Goal: Transaction & Acquisition: Purchase product/service

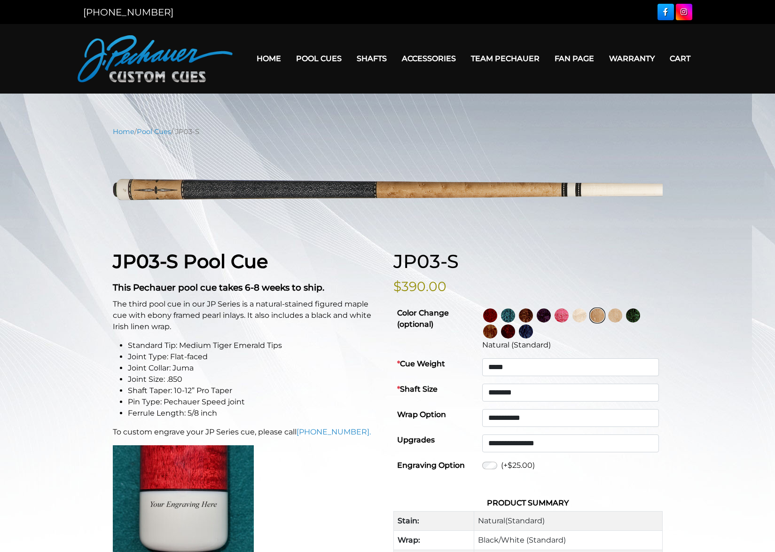
select select "*****"
select select "********"
select select "*****"
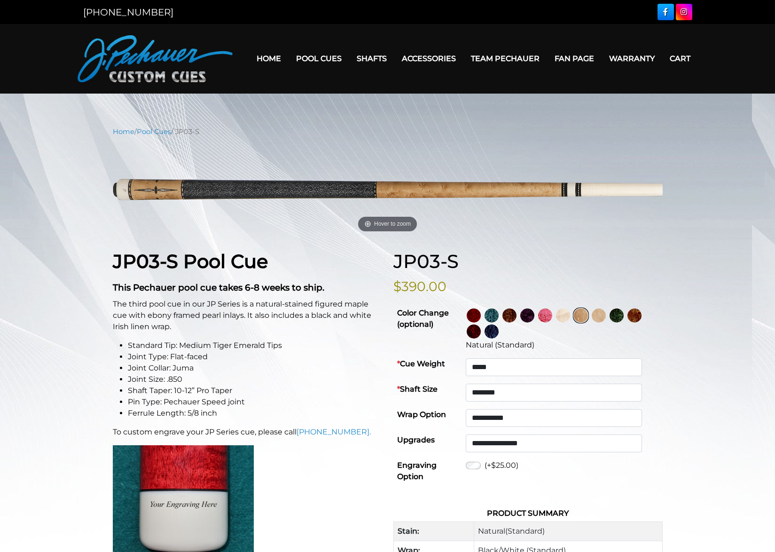
click at [606, 315] on img at bounding box center [599, 315] width 14 height 14
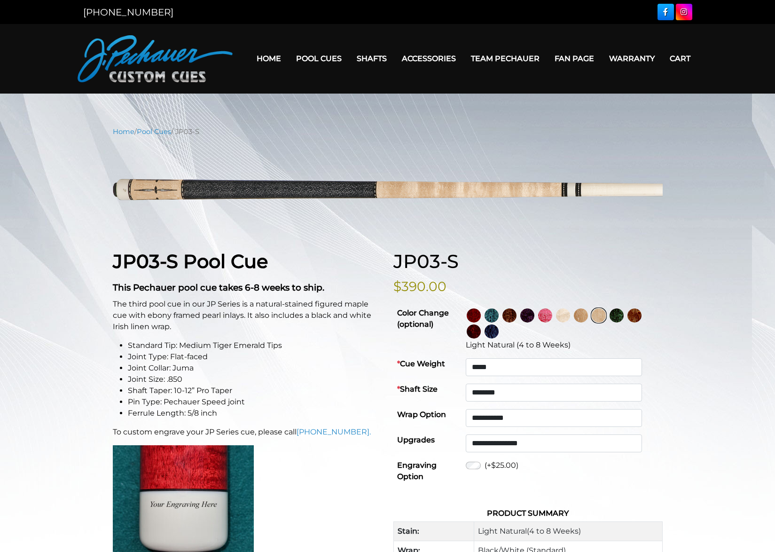
click at [570, 313] on img at bounding box center [563, 315] width 14 height 14
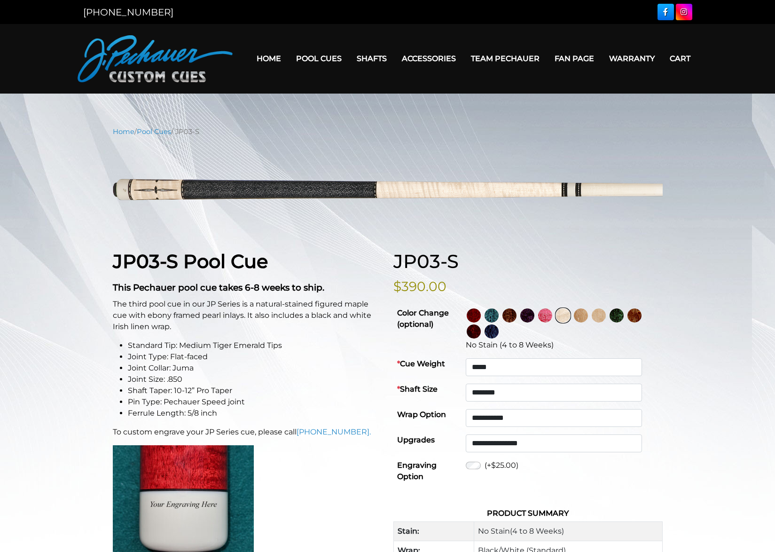
click at [606, 314] on img at bounding box center [599, 315] width 14 height 14
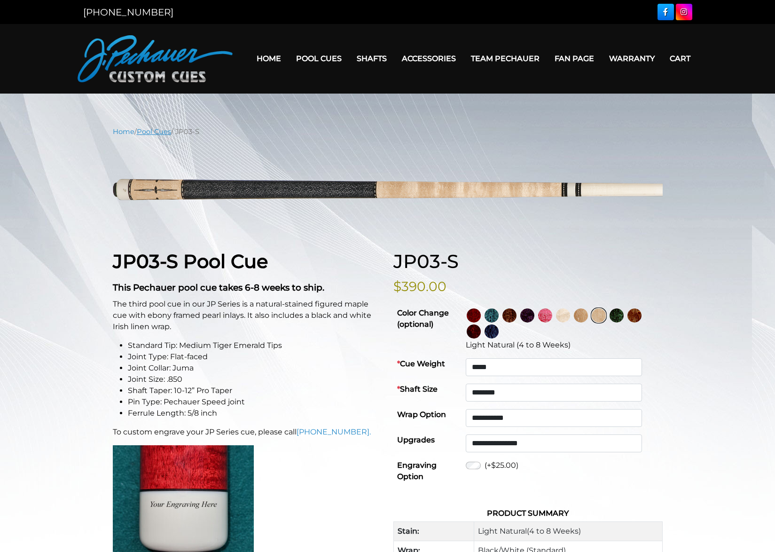
click at [159, 132] on link "Pool Cues" at bounding box center [154, 131] width 34 height 8
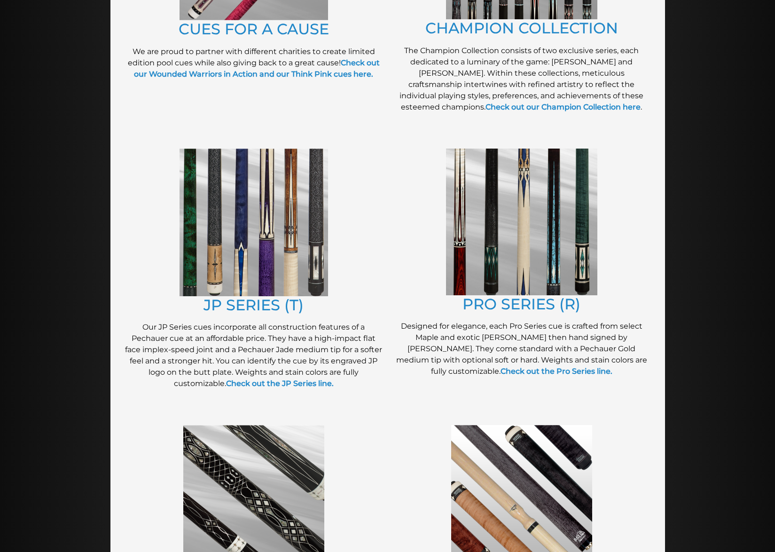
scroll to position [456, 0]
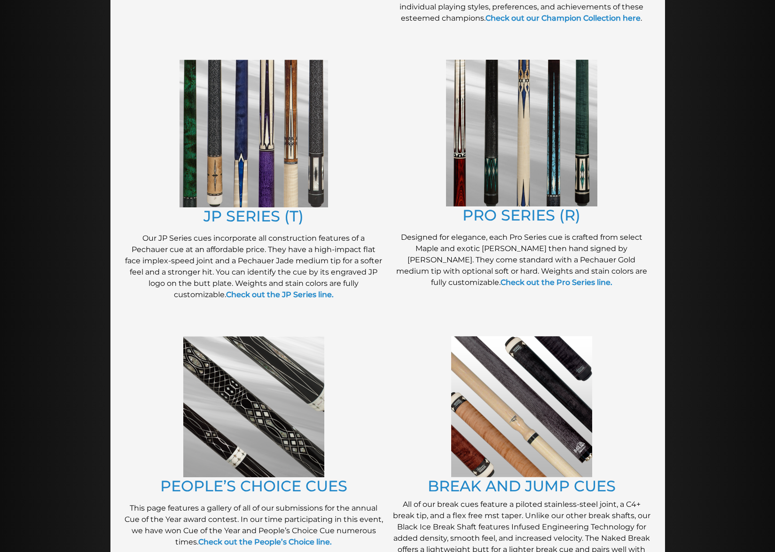
click at [525, 434] on img at bounding box center [521, 406] width 141 height 141
click at [541, 167] on img at bounding box center [521, 133] width 151 height 147
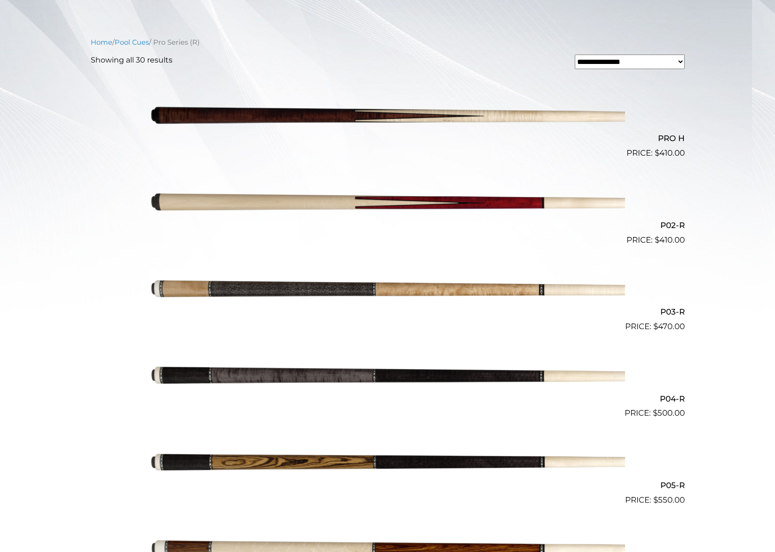
scroll to position [229, 0]
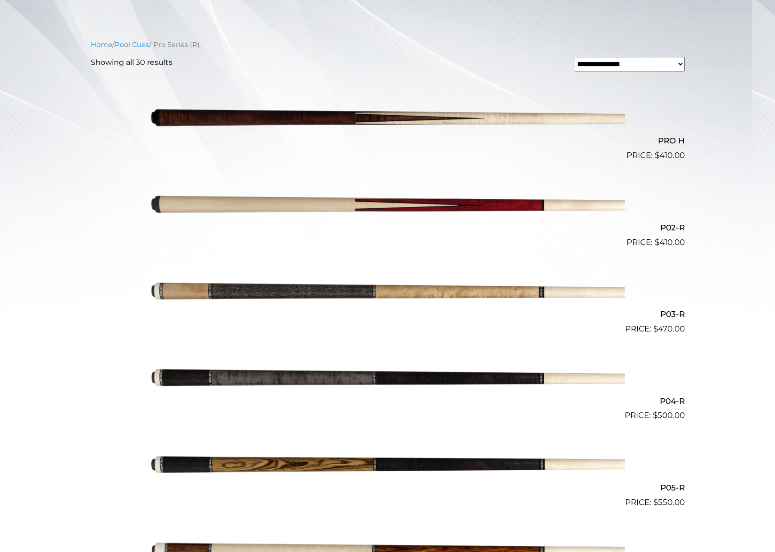
click at [259, 203] on img at bounding box center [387, 205] width 475 height 79
click at [505, 117] on img at bounding box center [387, 118] width 475 height 79
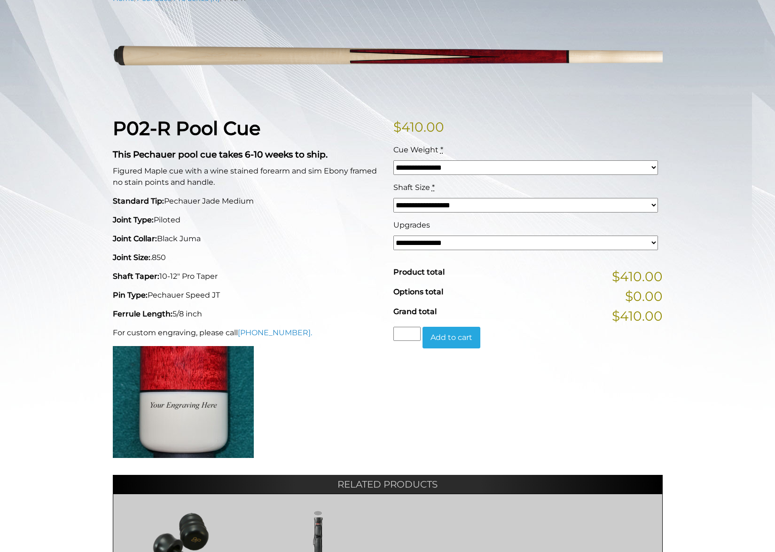
scroll to position [134, 0]
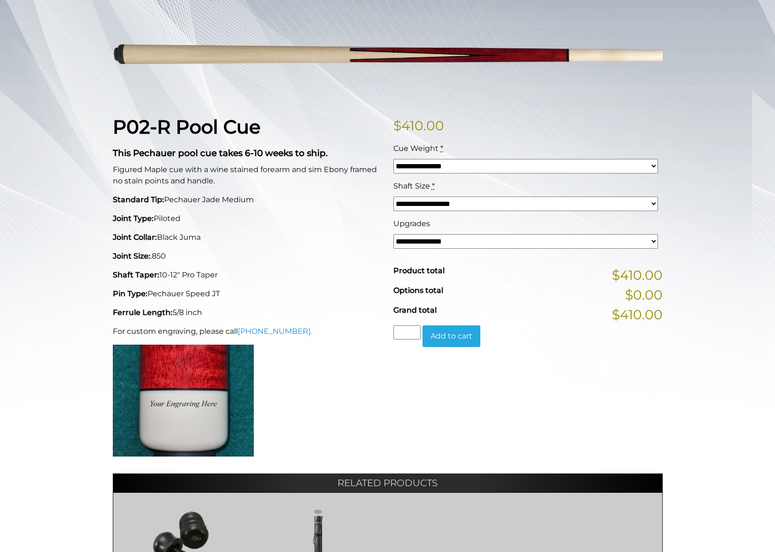
select select "*****"
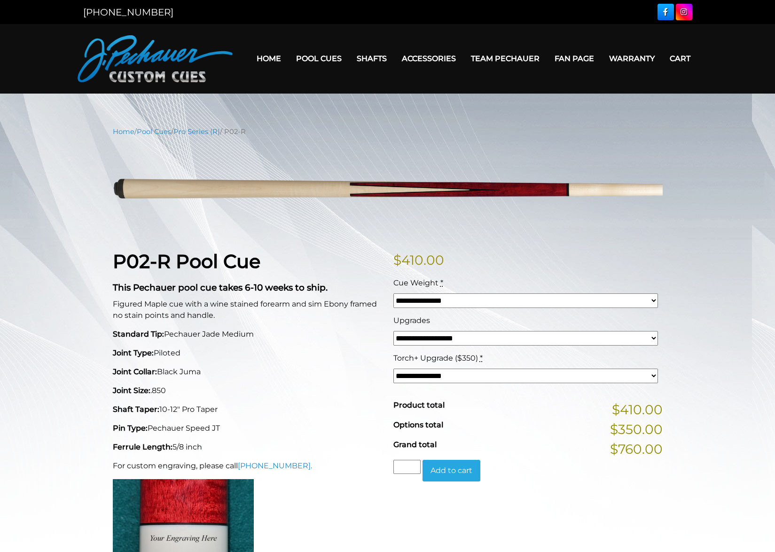
scroll to position [0, 0]
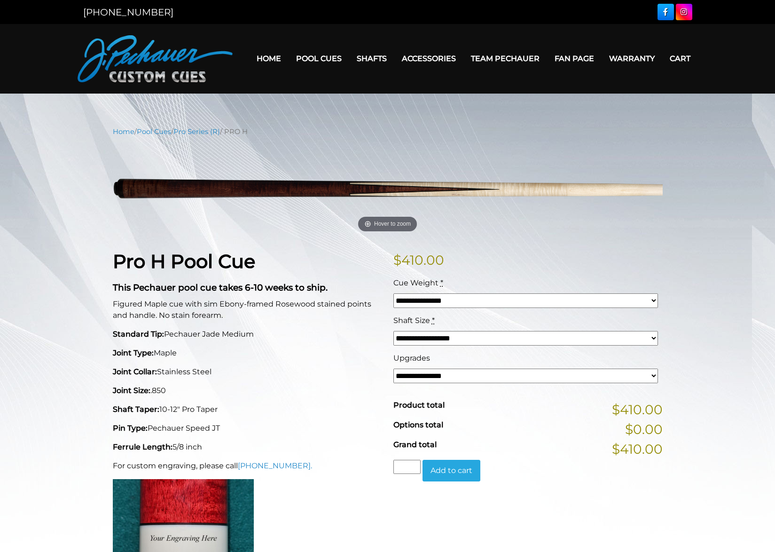
select select "*****"
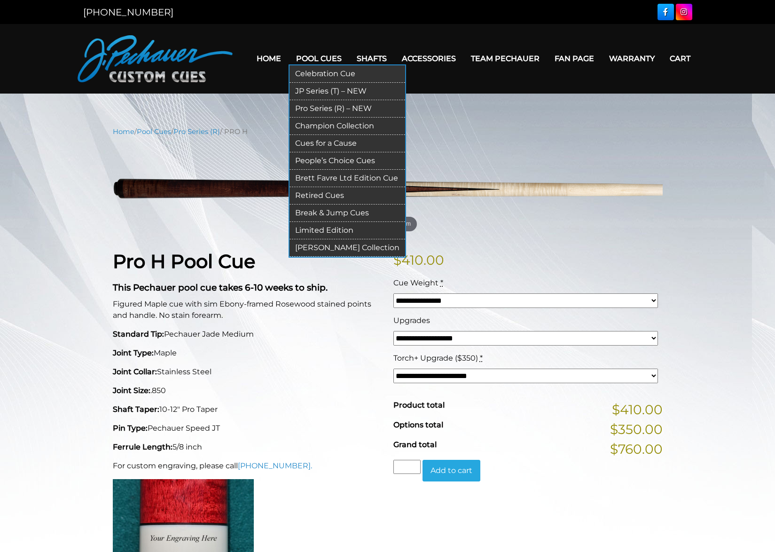
click at [302, 57] on link "Pool Cues" at bounding box center [319, 59] width 61 height 24
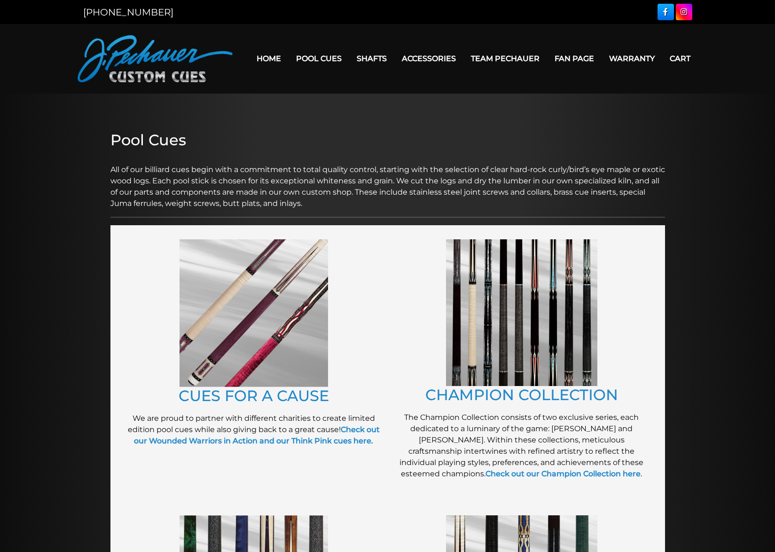
click at [268, 318] on img at bounding box center [254, 313] width 149 height 148
click at [521, 314] on img at bounding box center [521, 312] width 151 height 147
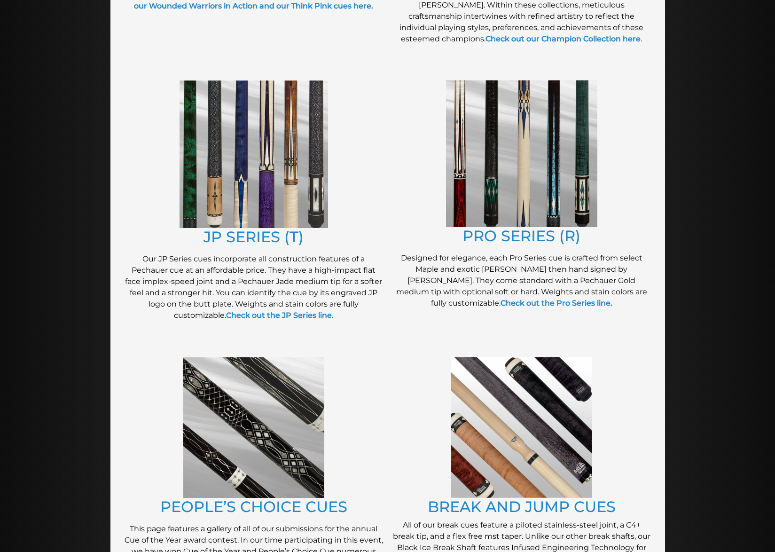
scroll to position [436, 0]
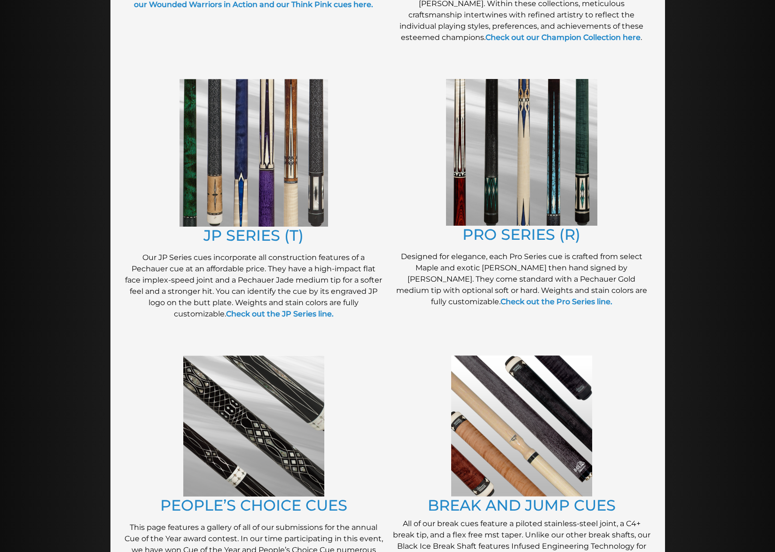
click at [235, 159] on img at bounding box center [254, 153] width 149 height 148
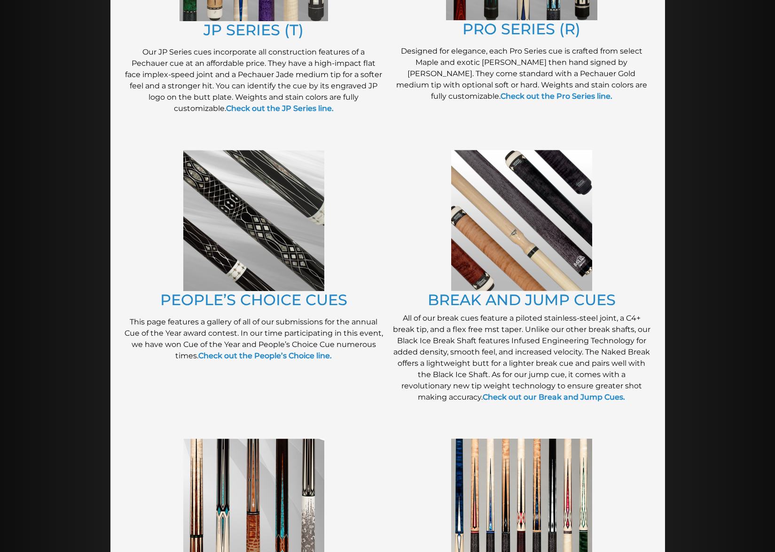
scroll to position [645, 0]
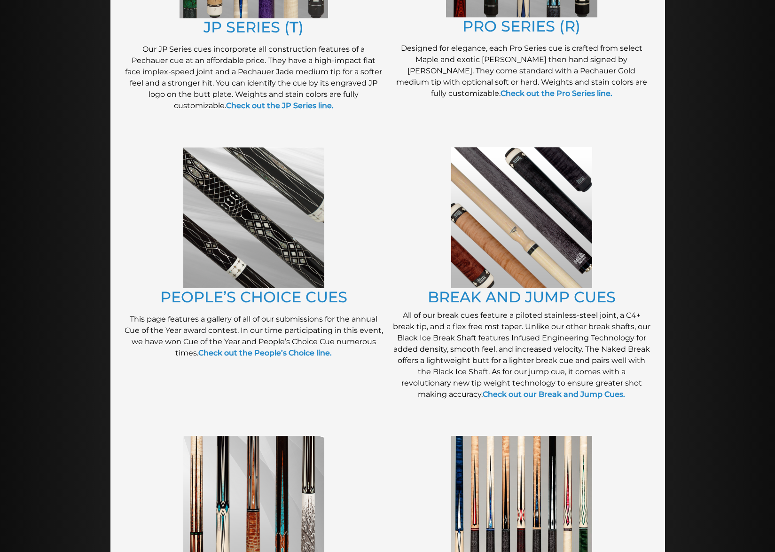
click at [259, 247] on img at bounding box center [253, 217] width 141 height 141
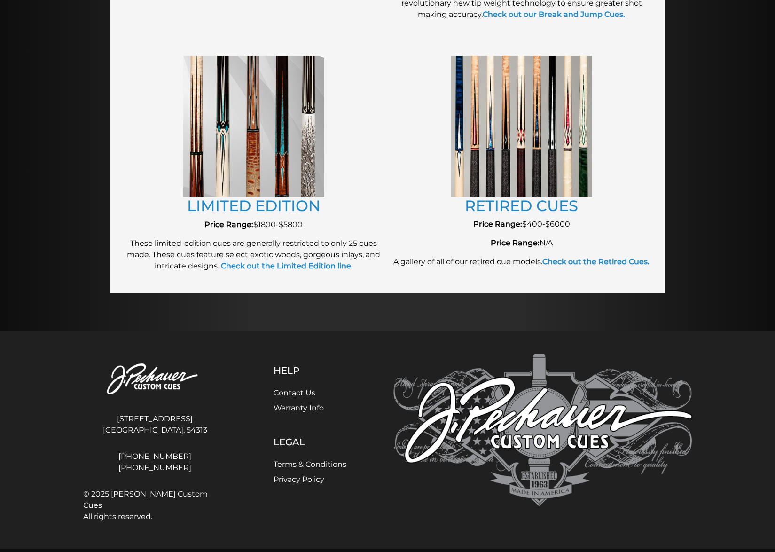
scroll to position [1024, 0]
click at [257, 137] on img at bounding box center [253, 126] width 141 height 141
click at [521, 147] on img at bounding box center [521, 126] width 141 height 141
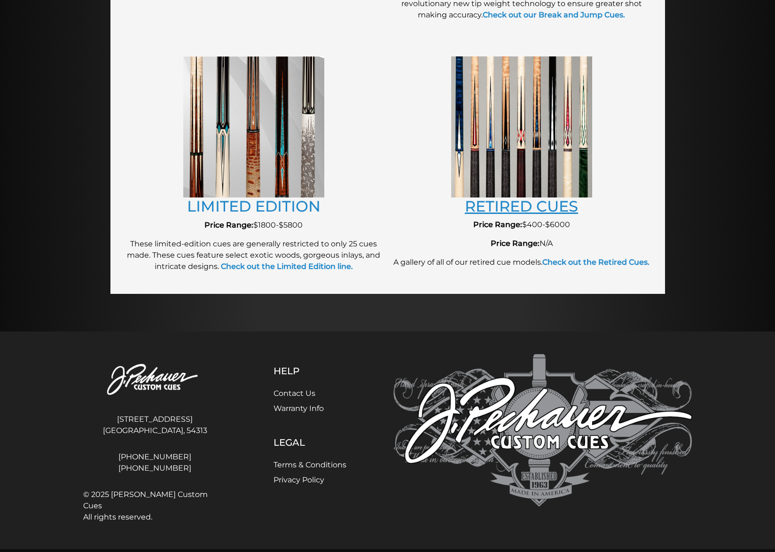
click at [501, 202] on link "RETIRED CUES" at bounding box center [521, 206] width 113 height 18
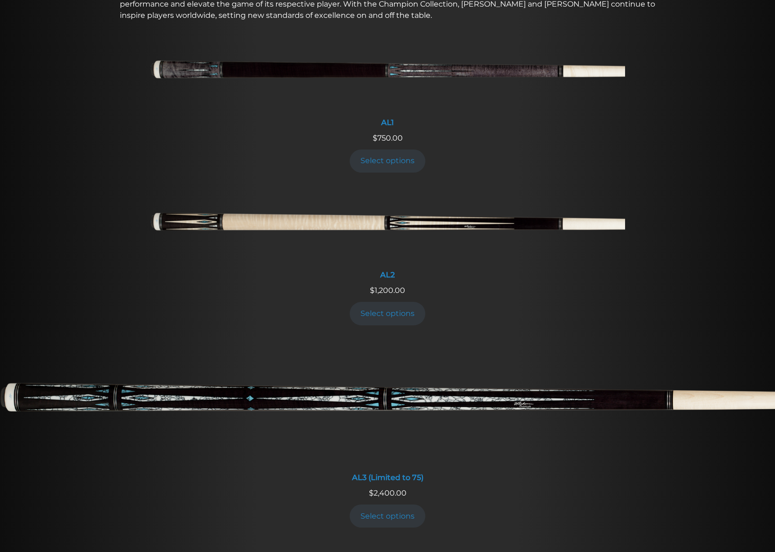
scroll to position [410, 0]
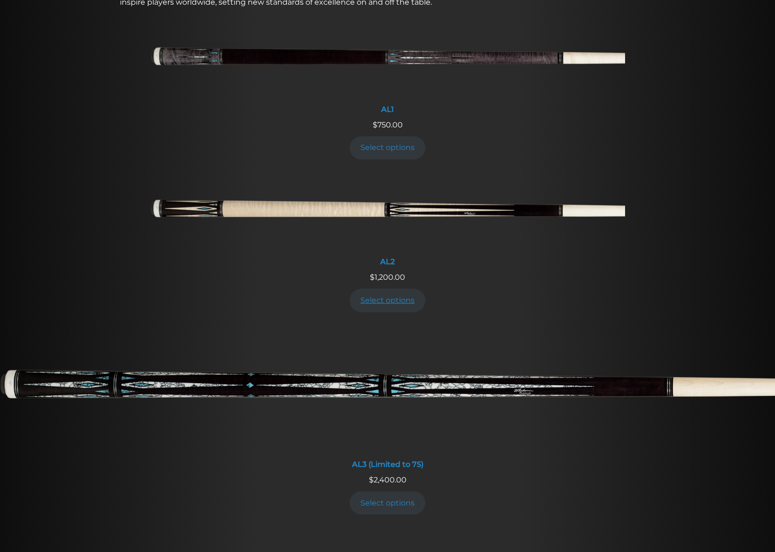
click at [388, 300] on link "Select options" at bounding box center [388, 300] width 76 height 23
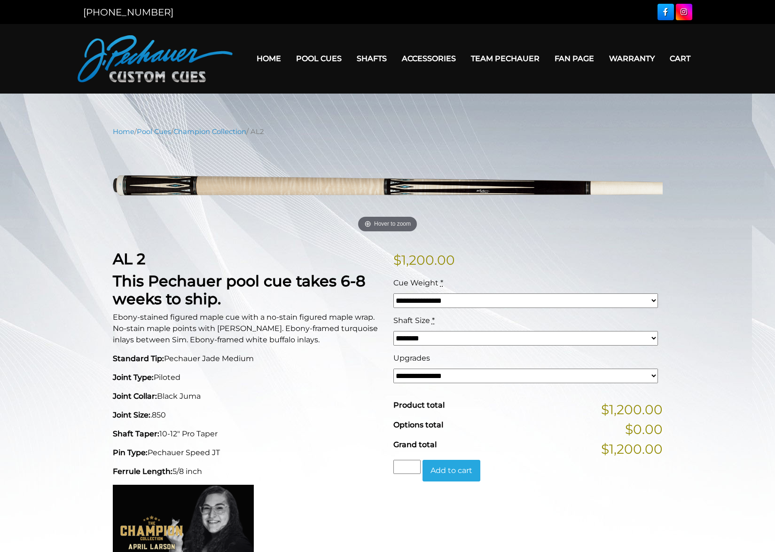
select select "*****"
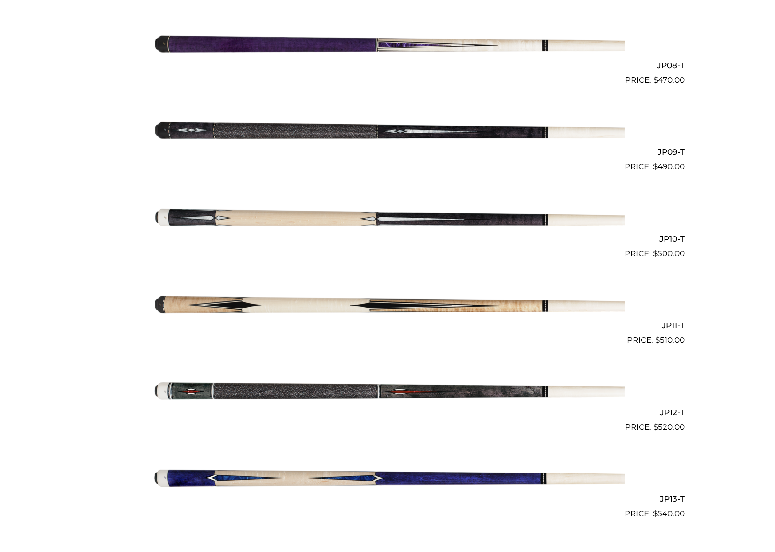
scroll to position [856, 0]
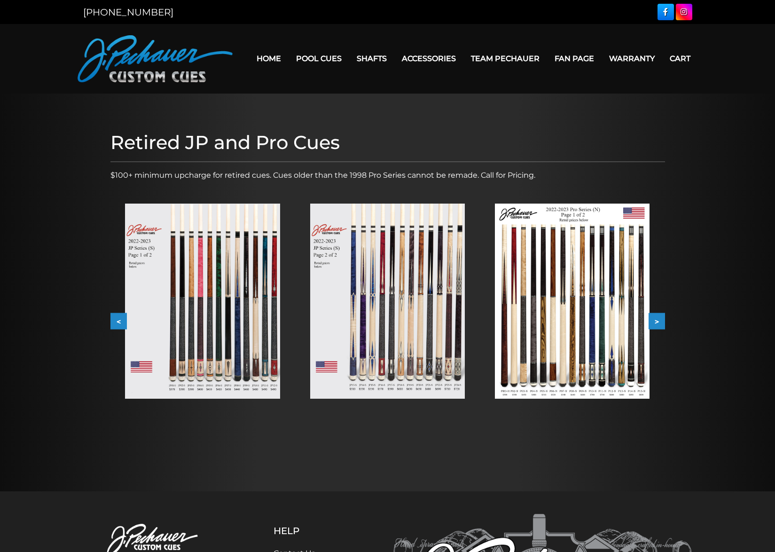
click at [545, 337] on img at bounding box center [572, 301] width 155 height 195
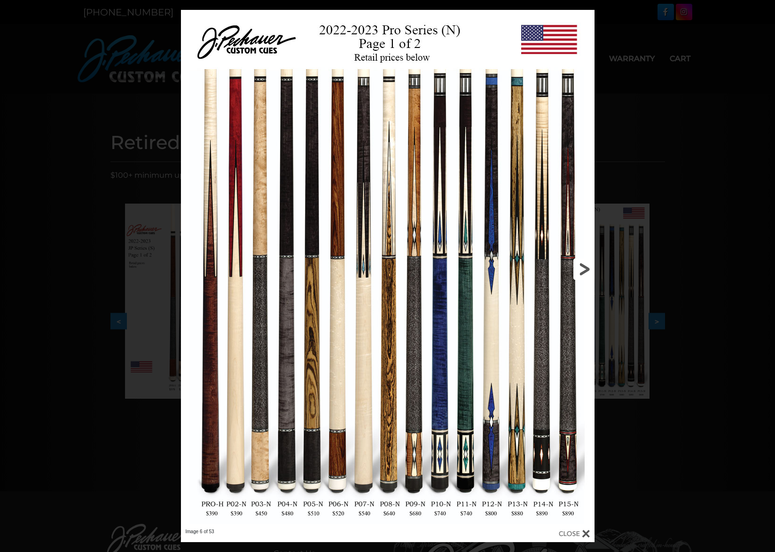
click at [580, 273] on link at bounding box center [502, 269] width 186 height 519
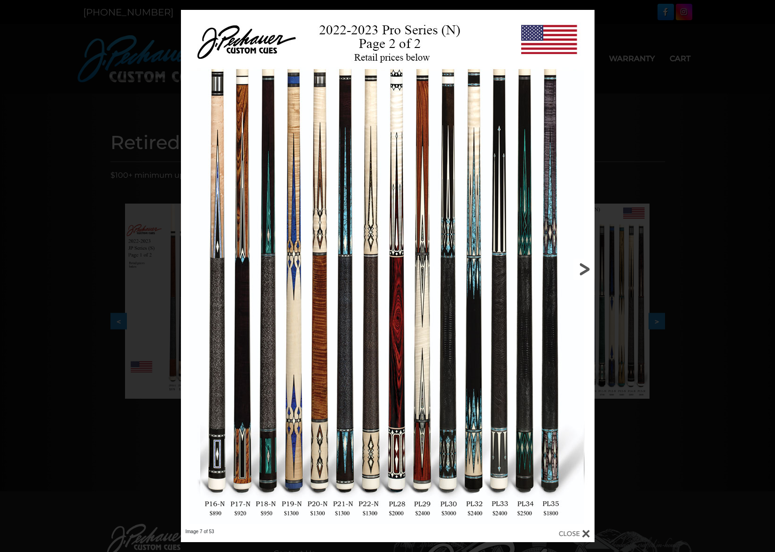
click at [583, 273] on link at bounding box center [502, 269] width 186 height 519
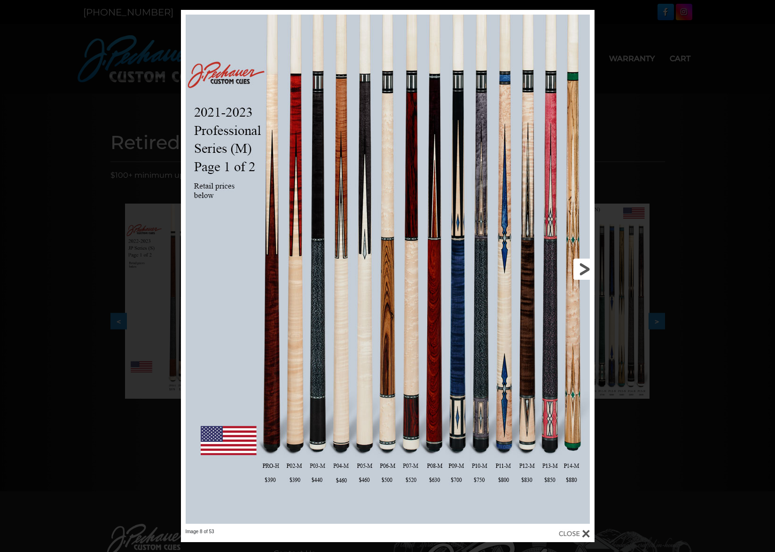
click at [583, 273] on link at bounding box center [502, 269] width 186 height 519
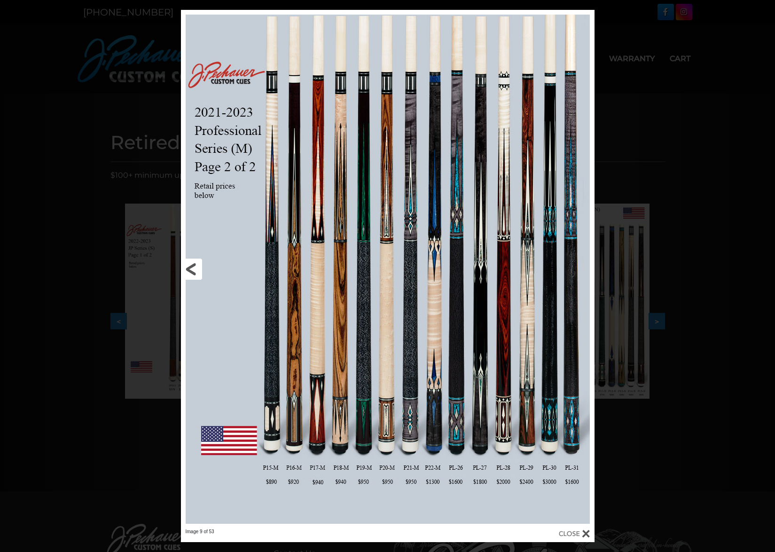
click at [192, 271] on link at bounding box center [274, 269] width 186 height 519
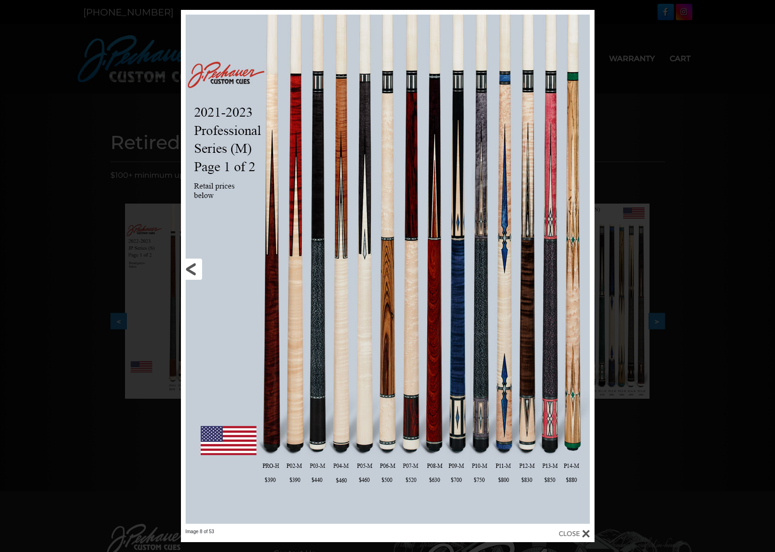
click at [363, 322] on link at bounding box center [274, 269] width 186 height 519
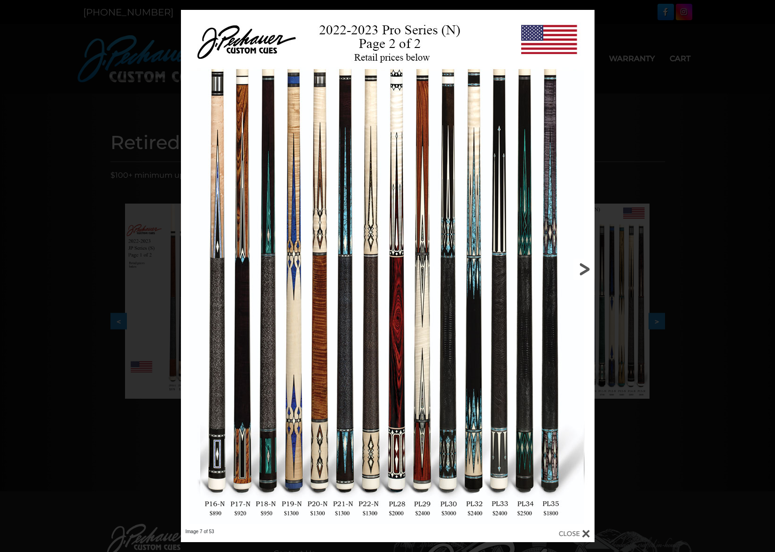
click at [581, 270] on link at bounding box center [502, 269] width 186 height 519
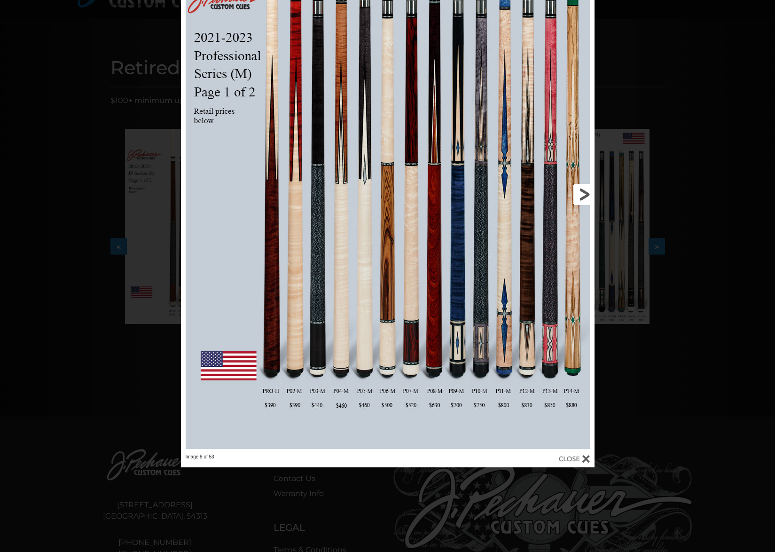
scroll to position [79, 0]
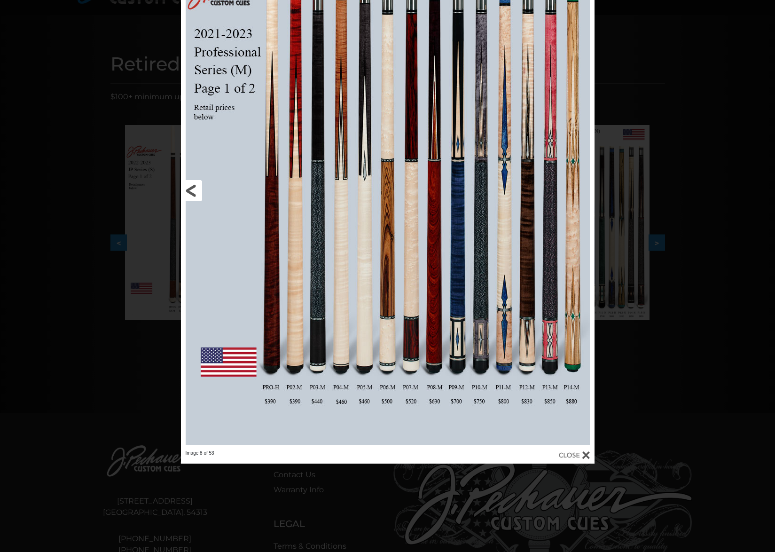
click at [363, 391] on link at bounding box center [274, 190] width 186 height 519
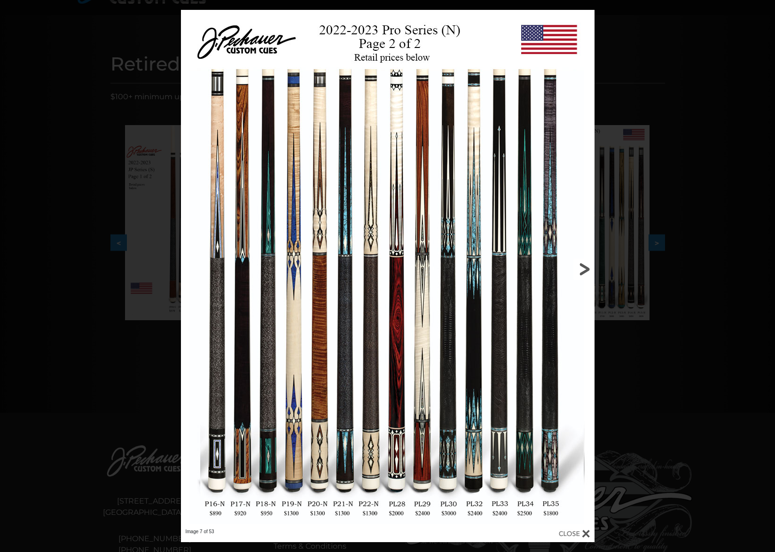
click at [584, 274] on link at bounding box center [502, 269] width 186 height 519
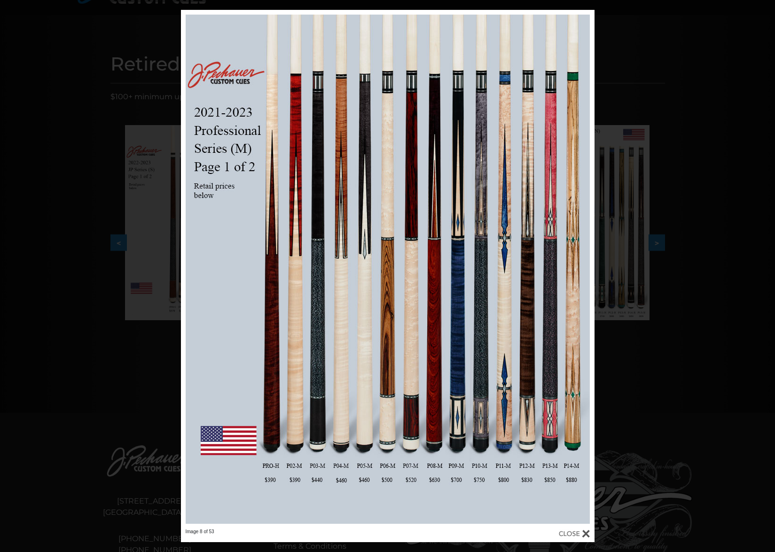
click at [676, 122] on div "Image 8 of 53" at bounding box center [387, 276] width 775 height 532
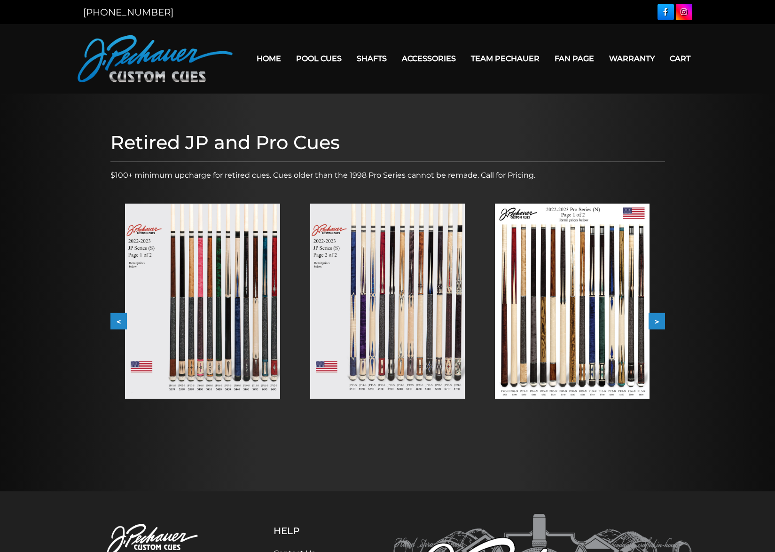
scroll to position [0, 0]
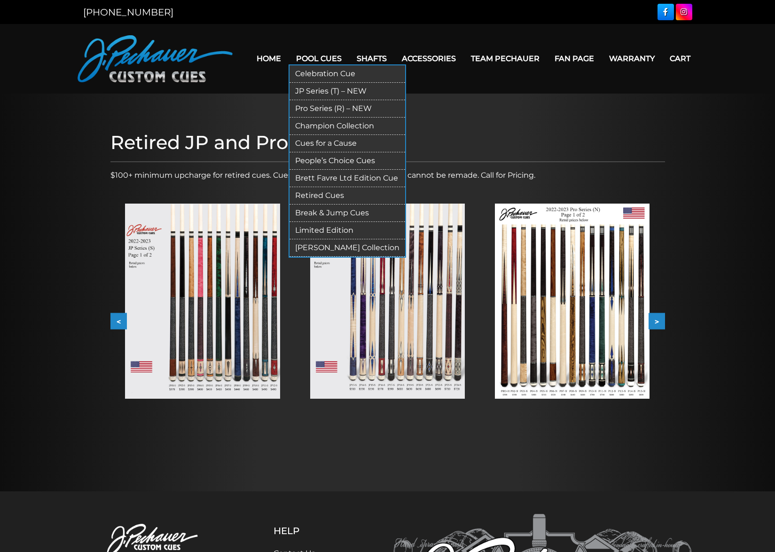
click at [324, 247] on link "[PERSON_NAME] Collection" at bounding box center [348, 247] width 116 height 17
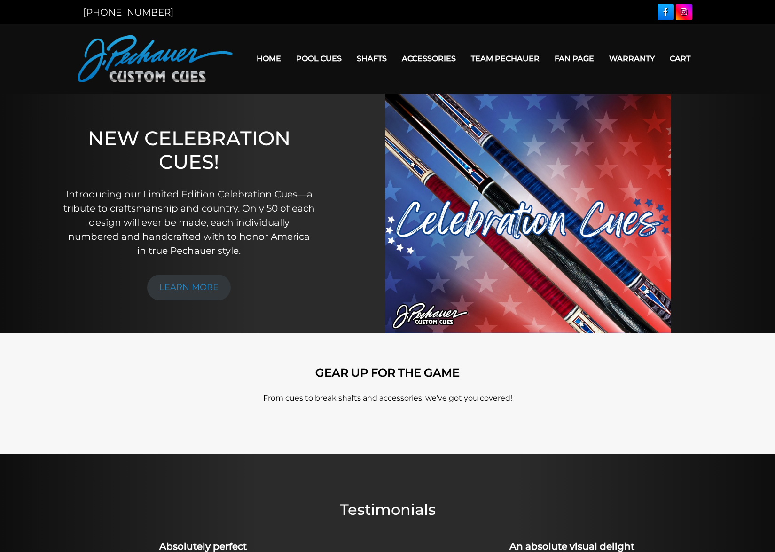
click at [497, 58] on link "Team Pechauer" at bounding box center [506, 59] width 84 height 24
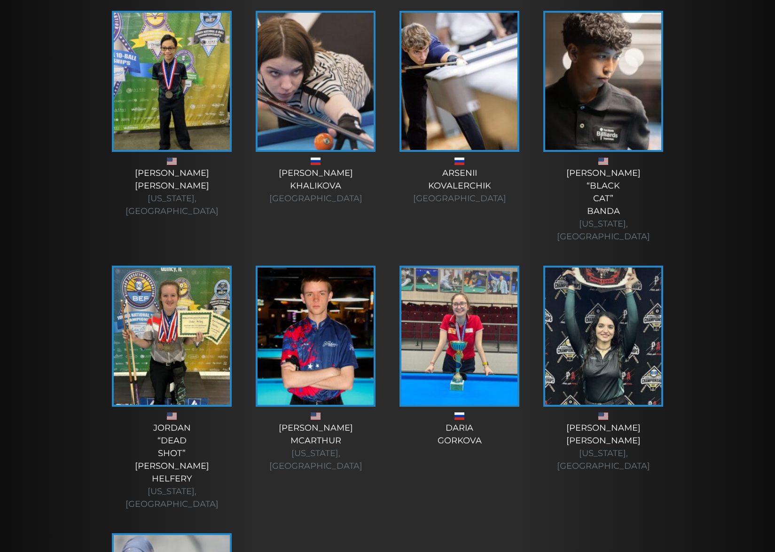
scroll to position [3051, 0]
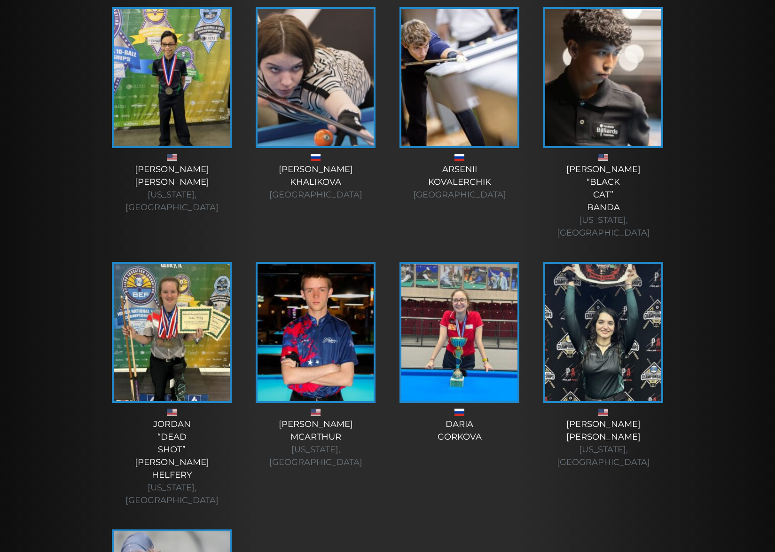
click at [159, 264] on img at bounding box center [172, 332] width 116 height 137
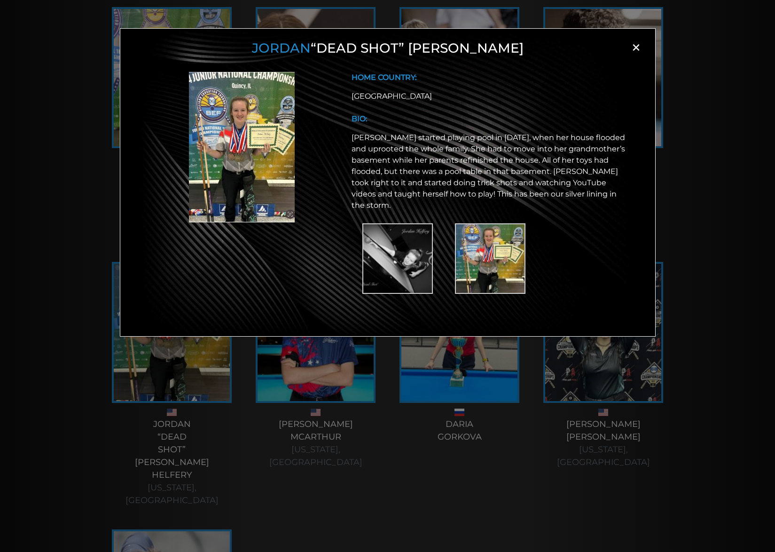
scroll to position [2931, 0]
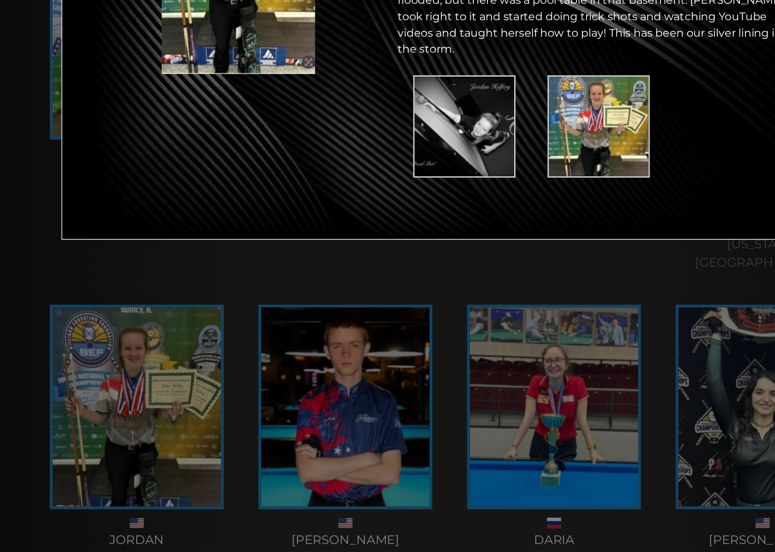
click at [189, 72] on img at bounding box center [242, 147] width 106 height 150
click at [455, 223] on img at bounding box center [490, 258] width 71 height 71
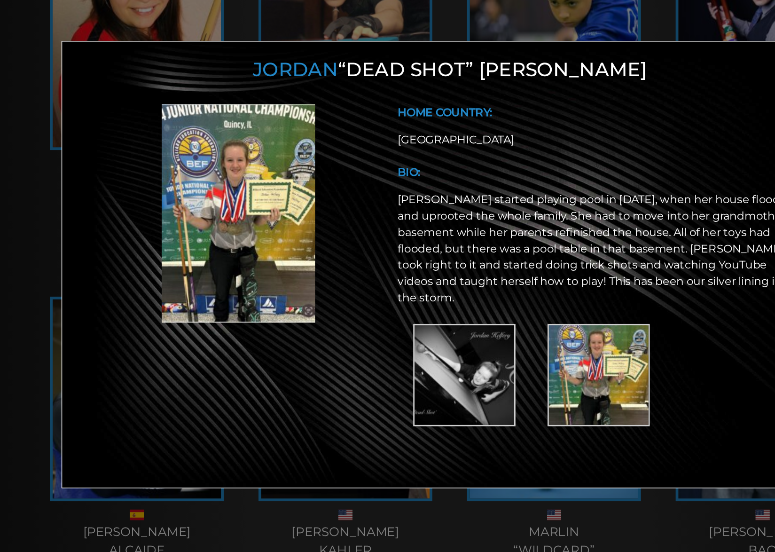
scroll to position [2605, 0]
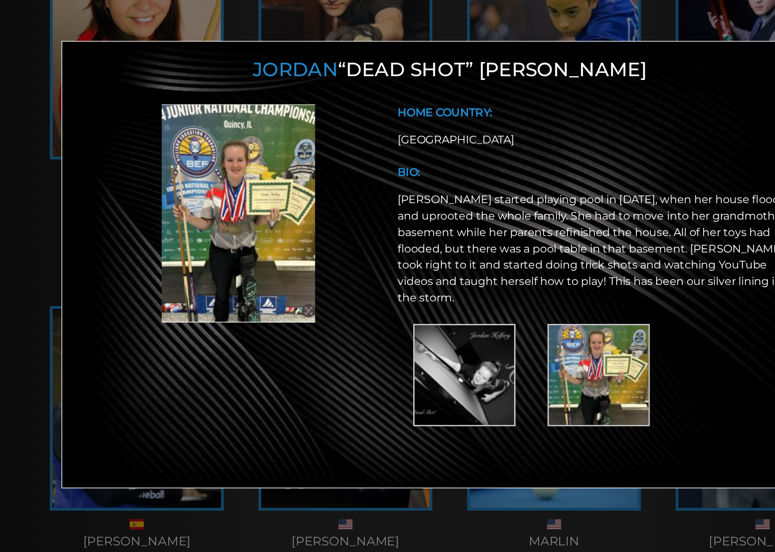
click at [449, 20] on div "Jordan “Dead Shot” Leighann Helfery × HOME COUNTRY: USA BIO:" at bounding box center [387, 291] width 775 height 552
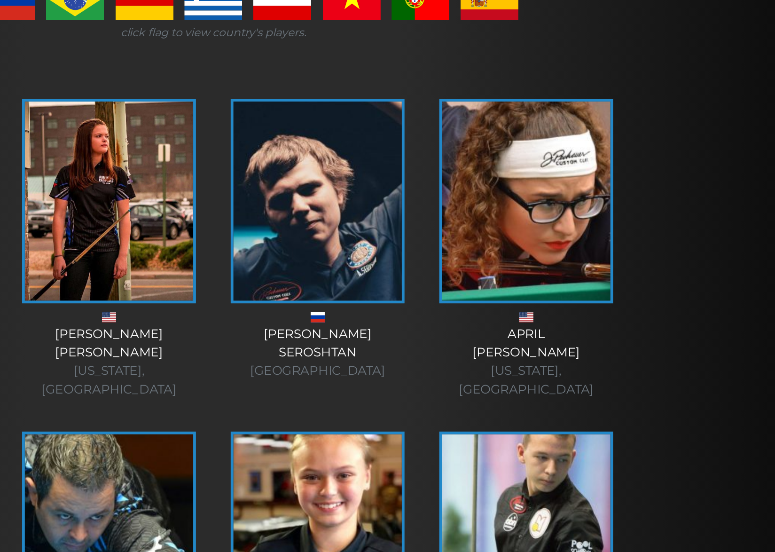
scroll to position [210, 0]
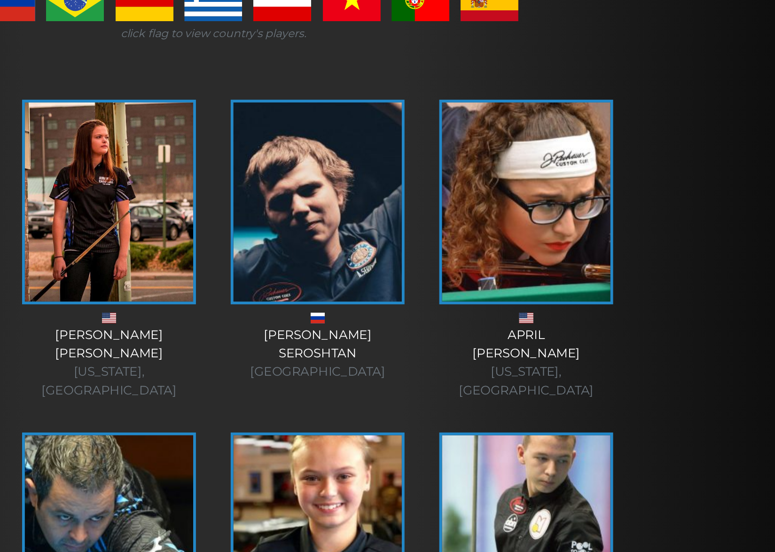
click at [258, 177] on img at bounding box center [316, 139] width 116 height 137
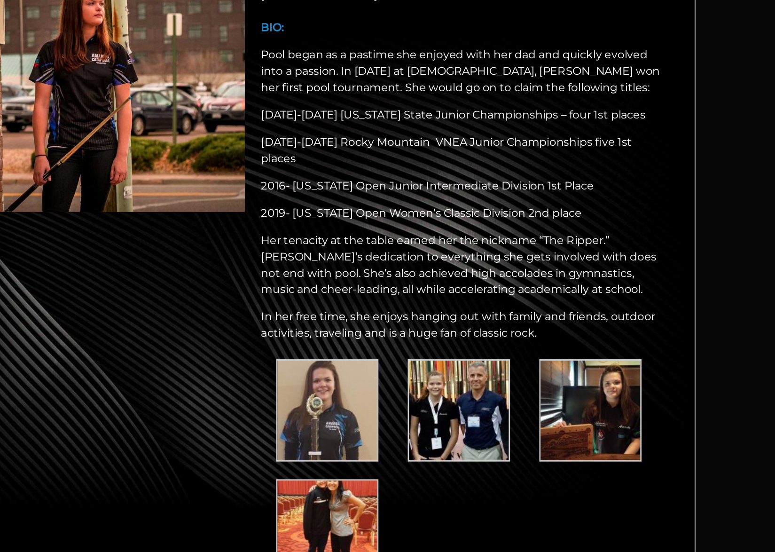
scroll to position [378, 0]
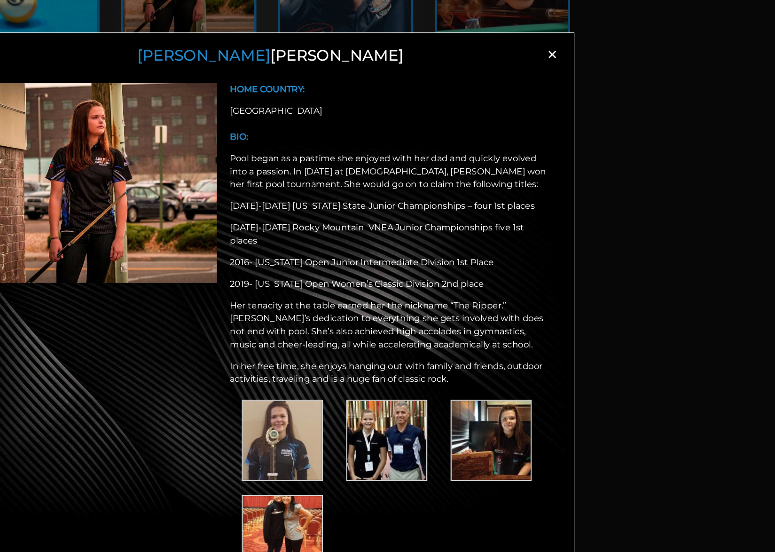
click at [508, 47] on span "×" at bounding box center [515, 47] width 14 height 14
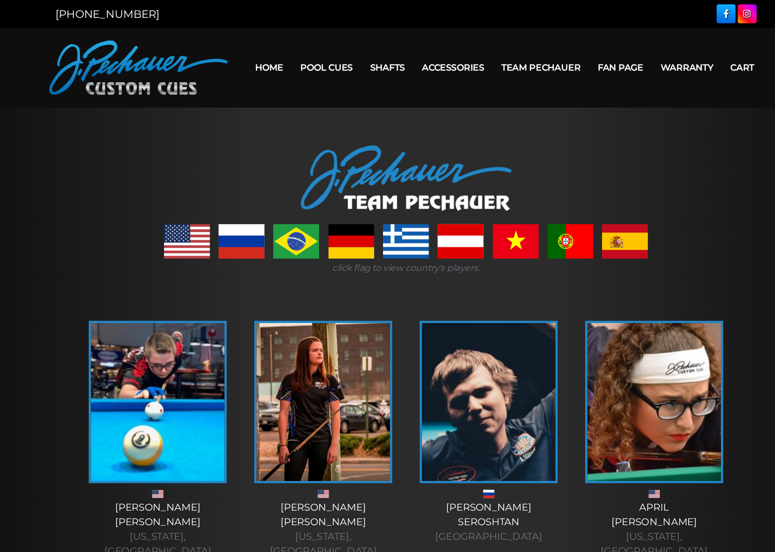
scroll to position [0, 0]
click at [547, 59] on link "Fan Page" at bounding box center [574, 59] width 55 height 24
click at [547, 60] on link "Fan Page" at bounding box center [574, 59] width 55 height 24
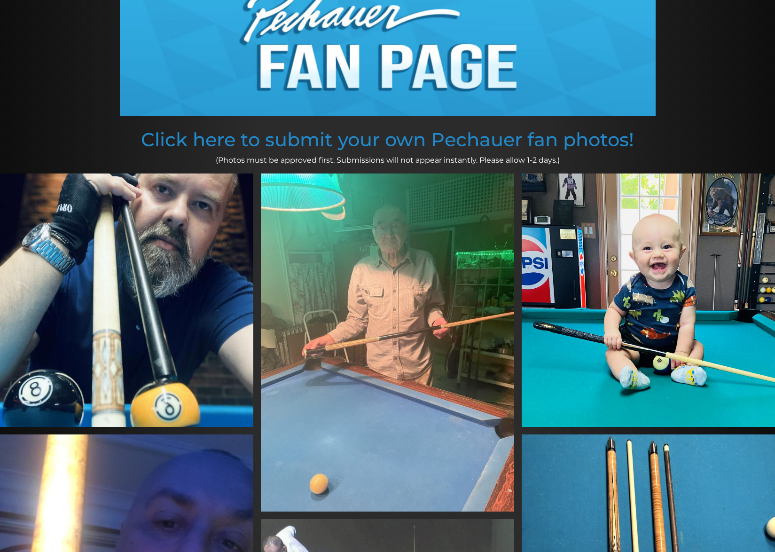
scroll to position [133, 0]
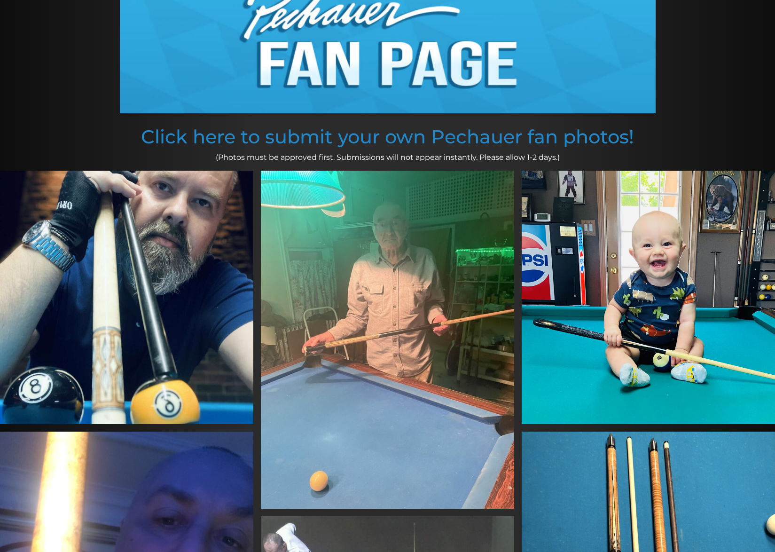
click at [452, 324] on img at bounding box center [387, 340] width 253 height 338
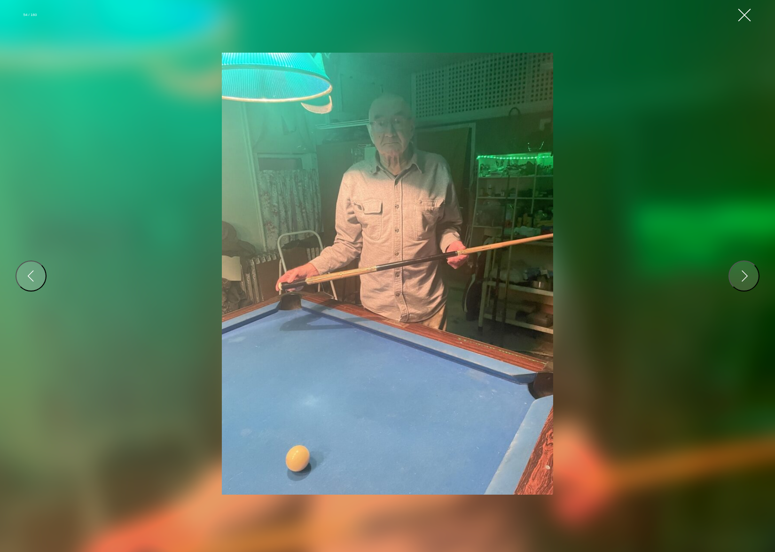
click at [744, 11] on button "Close Gallery" at bounding box center [744, 15] width 17 height 17
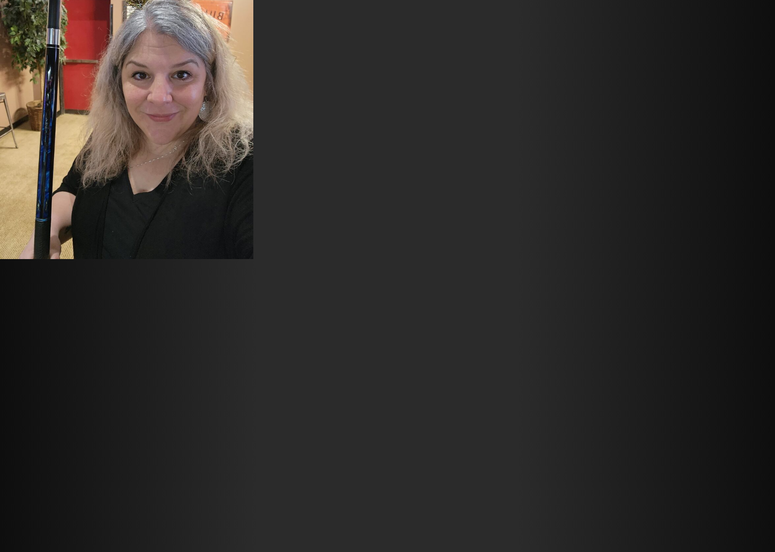
scroll to position [3234, 0]
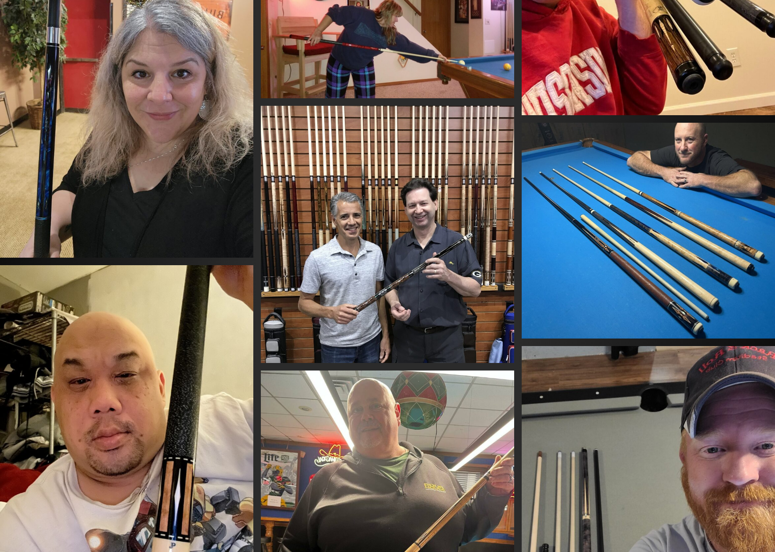
click at [368, 224] on img at bounding box center [387, 235] width 253 height 258
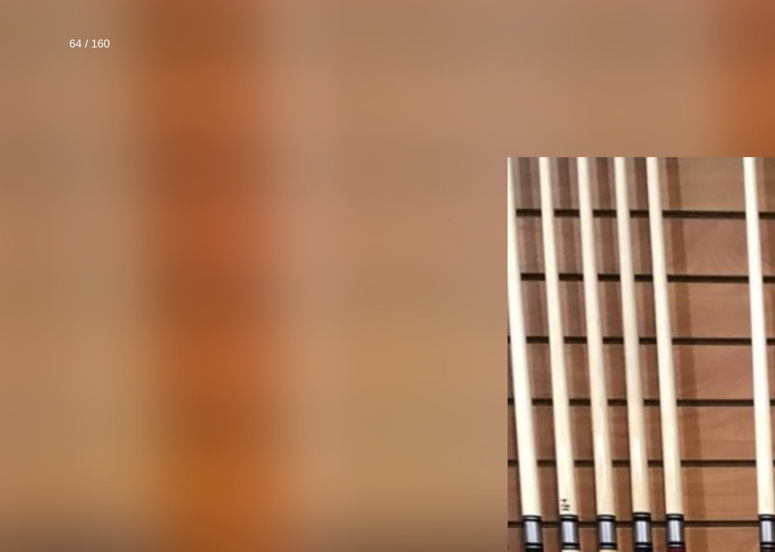
scroll to position [3016, 0]
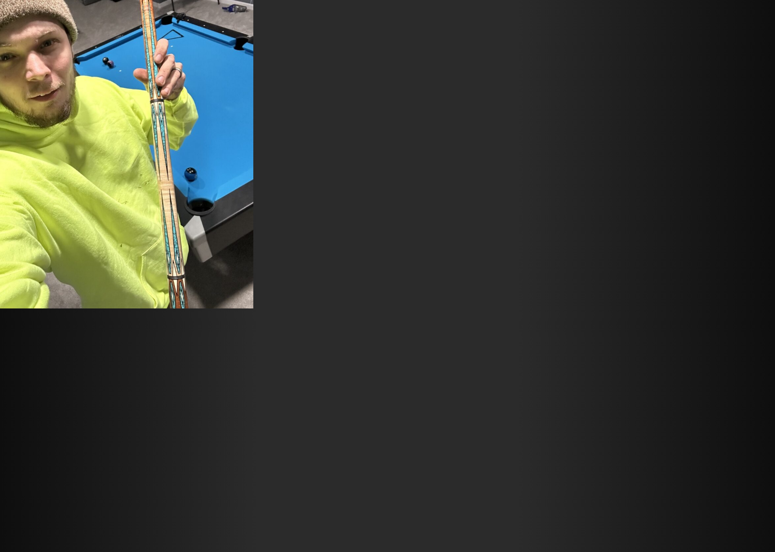
scroll to position [1643, 0]
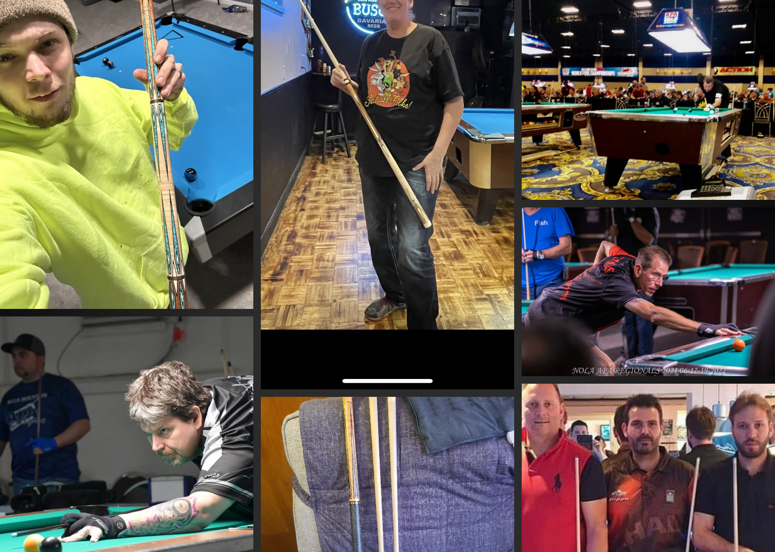
click at [695, 318] on img at bounding box center [648, 291] width 253 height 169
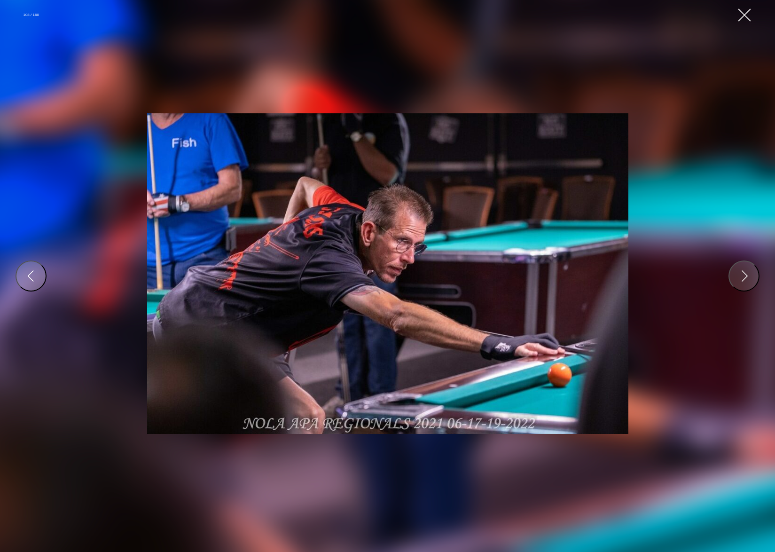
click at [748, 11] on button "Close Gallery" at bounding box center [744, 15] width 17 height 17
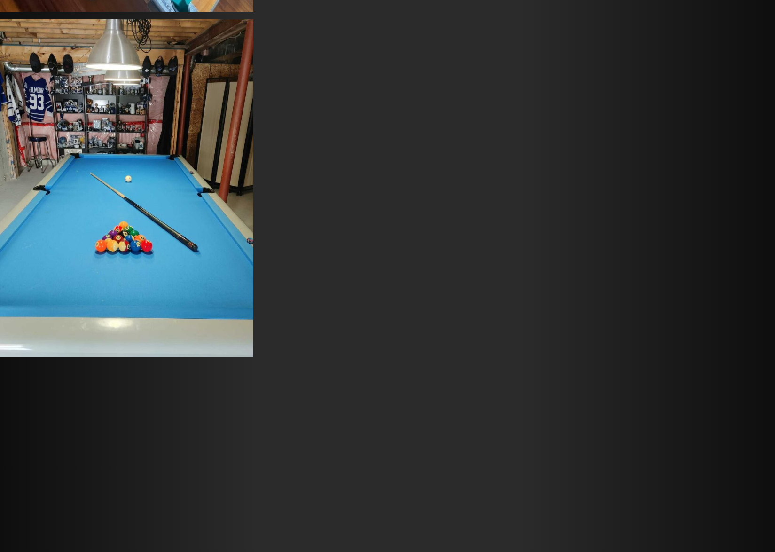
scroll to position [11113, 0]
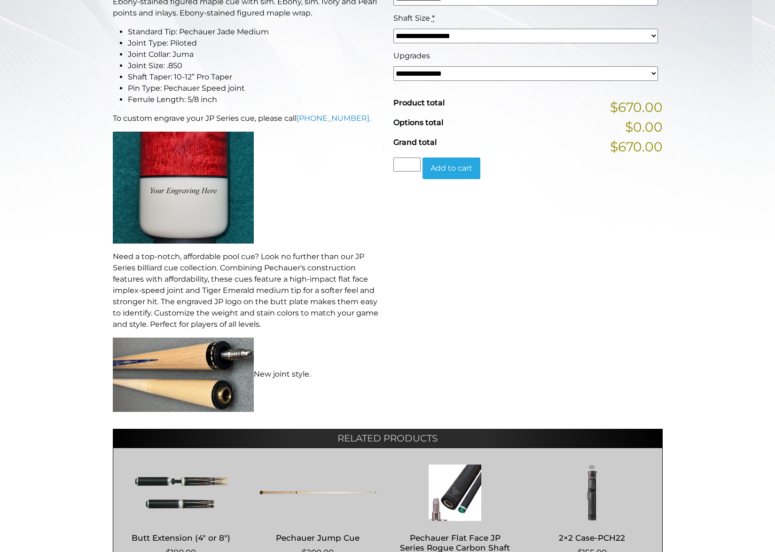
scroll to position [161, 0]
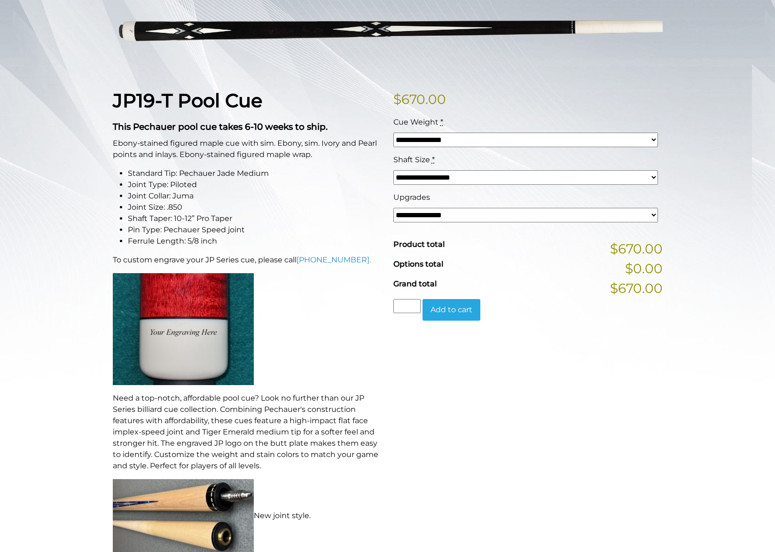
select select "*****"
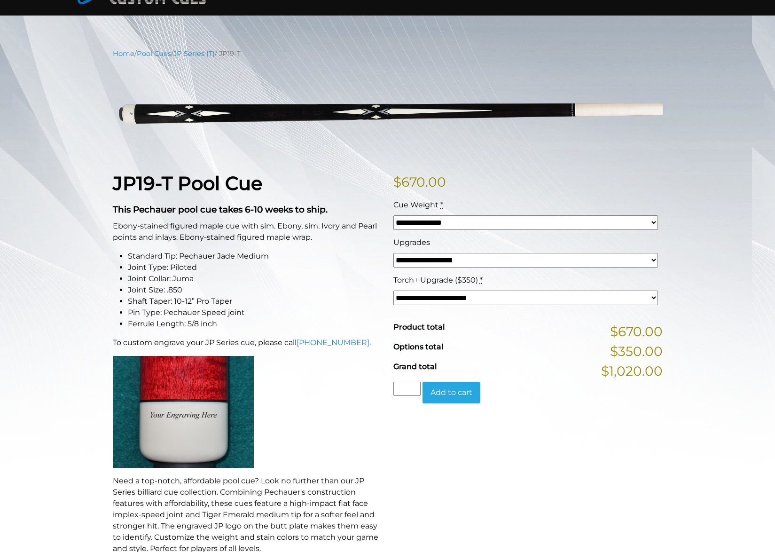
scroll to position [0, 0]
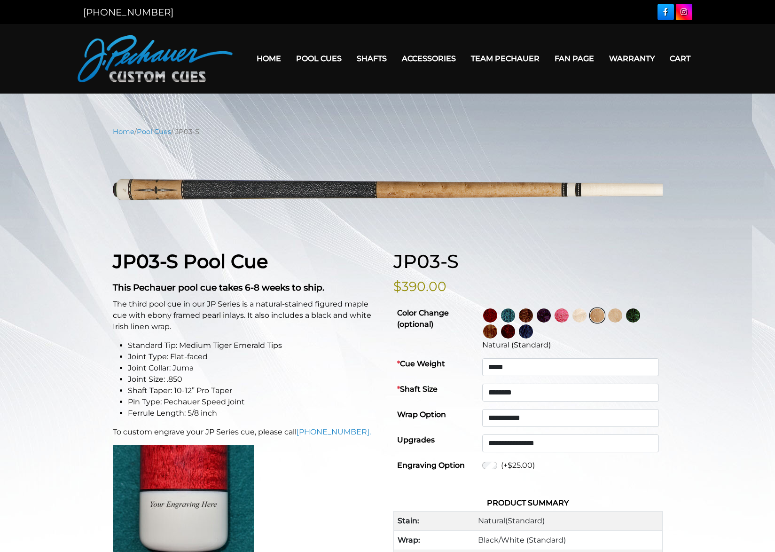
select select "*****"
select select "********"
select select "*****"
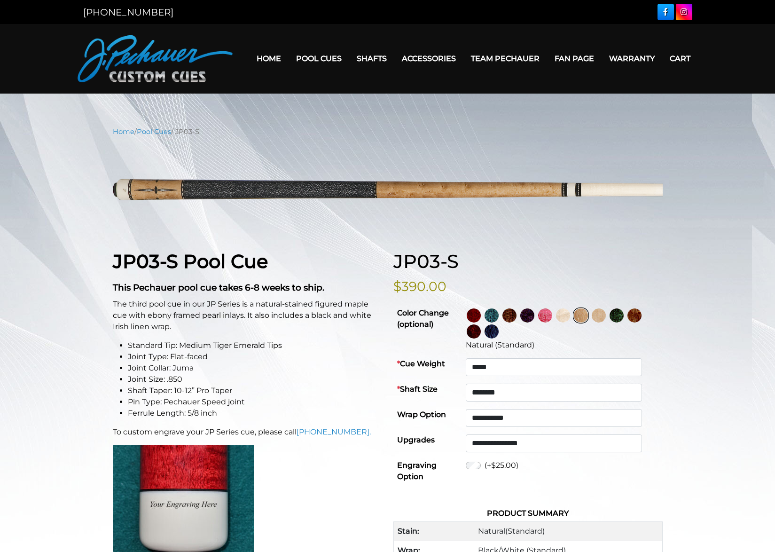
click at [588, 316] on img at bounding box center [581, 315] width 14 height 14
click at [606, 318] on img at bounding box center [599, 315] width 14 height 14
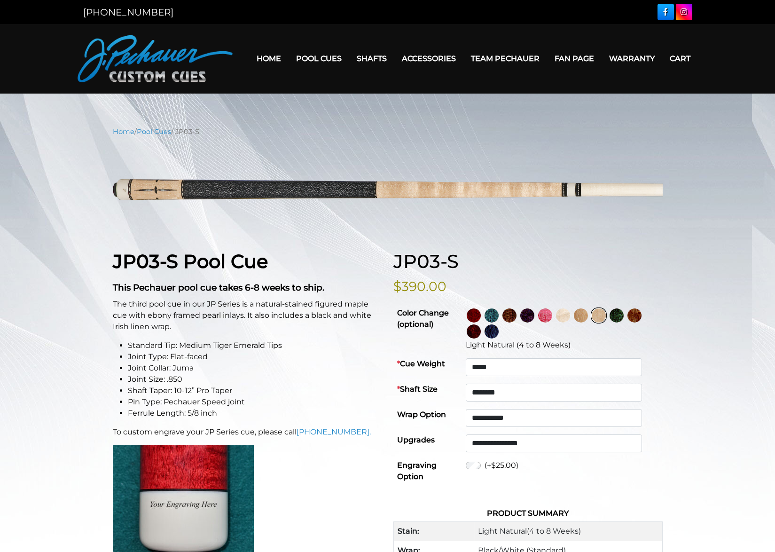
click at [588, 318] on img at bounding box center [581, 315] width 14 height 14
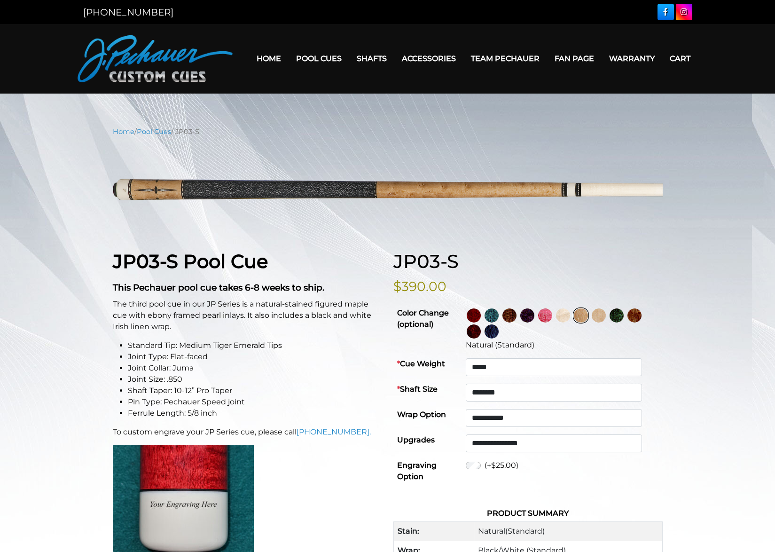
click at [570, 316] on img at bounding box center [563, 315] width 14 height 14
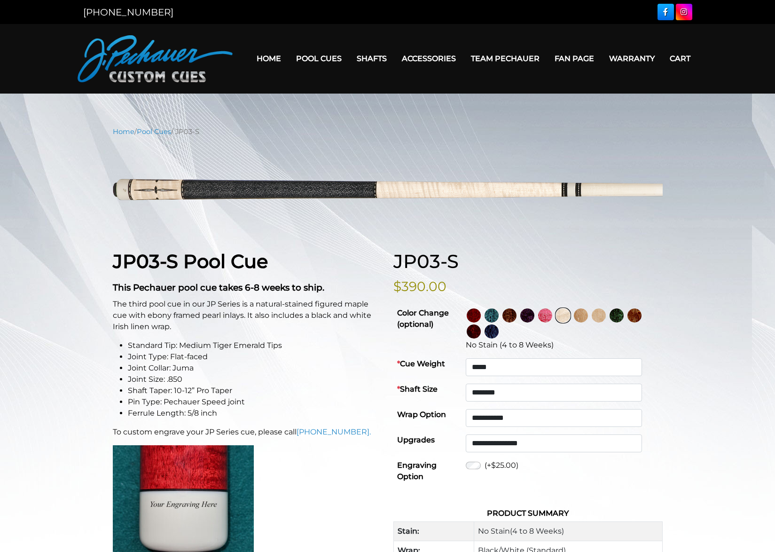
click at [588, 314] on img at bounding box center [581, 315] width 14 height 14
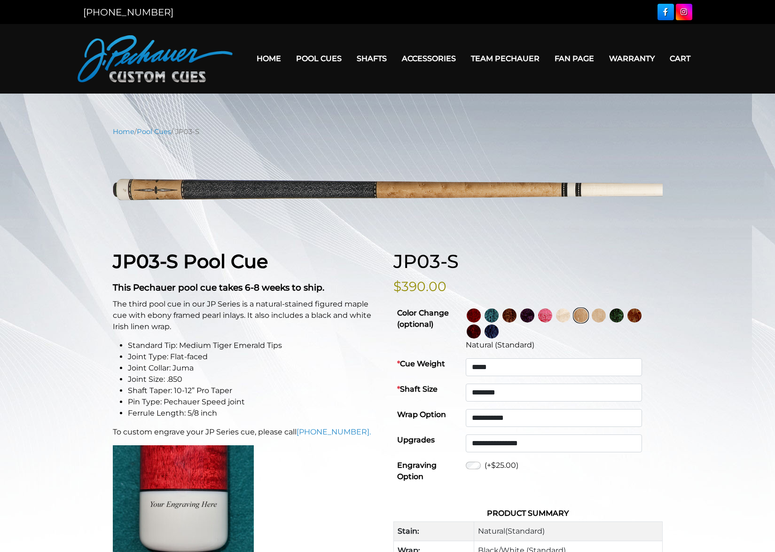
click at [606, 317] on img at bounding box center [599, 315] width 14 height 14
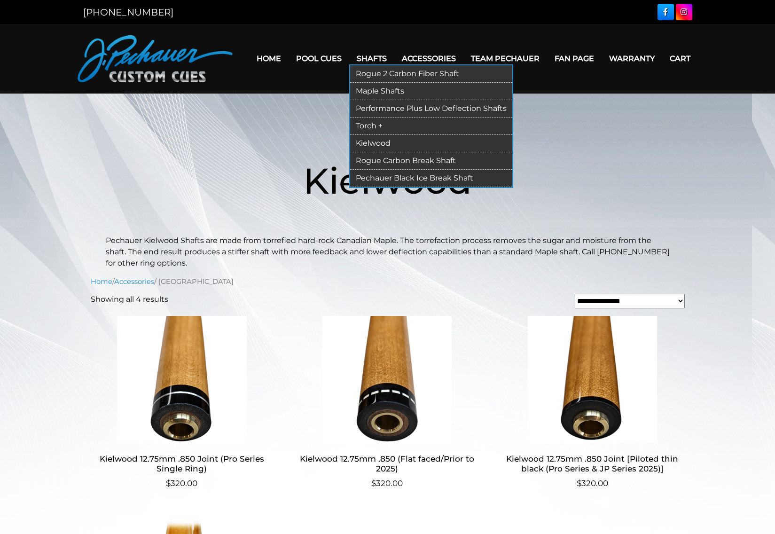
click at [355, 127] on link "Torch +" at bounding box center [431, 126] width 162 height 17
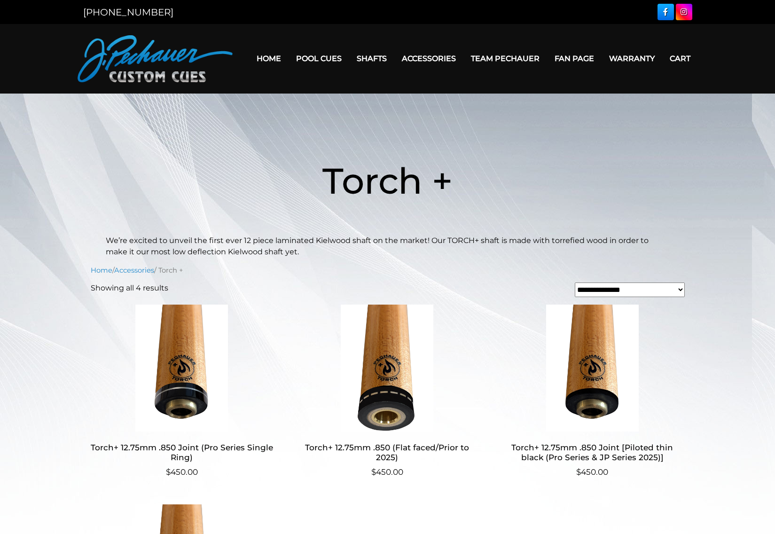
click at [589, 402] on img at bounding box center [592, 368] width 183 height 127
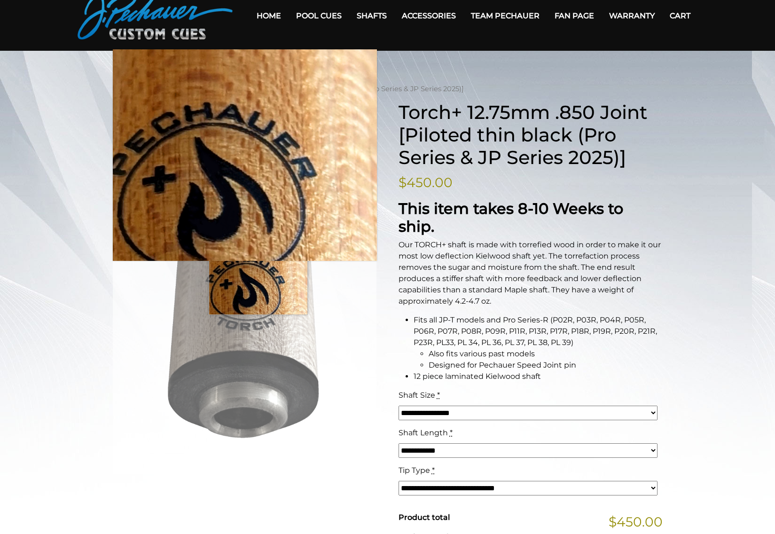
scroll to position [154, 0]
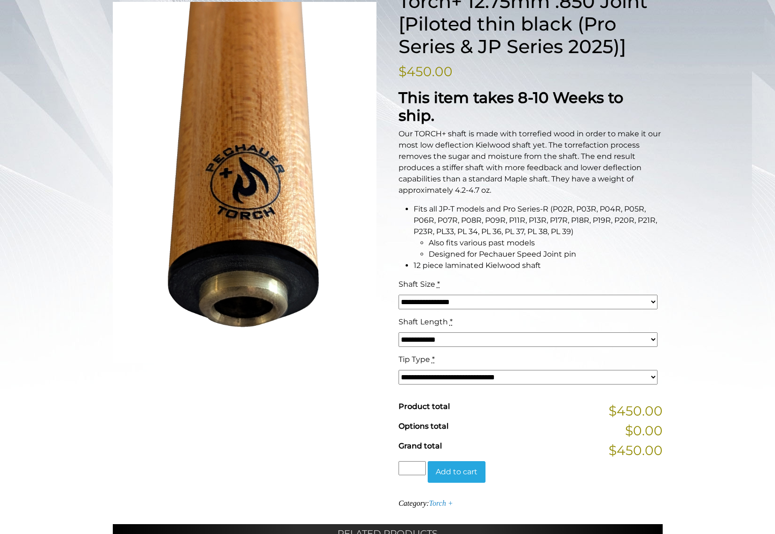
select select "*****"
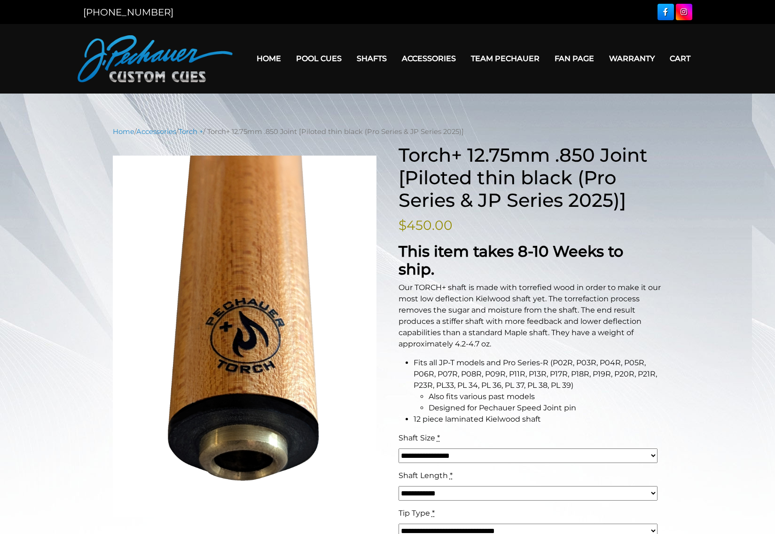
scroll to position [0, 0]
click at [686, 13] on link at bounding box center [684, 12] width 16 height 16
